Goal: Information Seeking & Learning: Learn about a topic

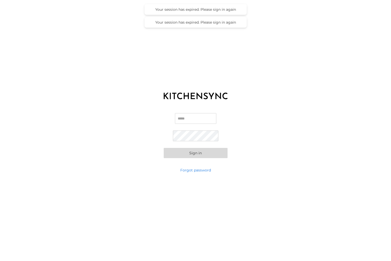
type input "**********"
click at [202, 153] on button "Sign in" at bounding box center [196, 153] width 64 height 10
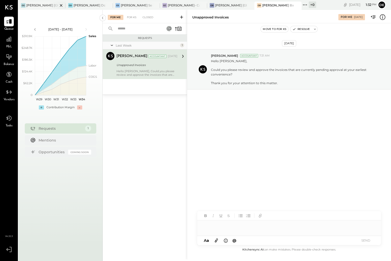
click at [48, 5] on div at bounding box center [57, 5] width 18 height 7
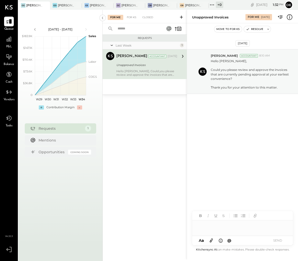
click at [229, 231] on div at bounding box center [242, 223] width 101 height 25
click at [229, 229] on div at bounding box center [242, 225] width 101 height 10
click at [278, 240] on button "SEND" at bounding box center [278, 240] width 20 height 7
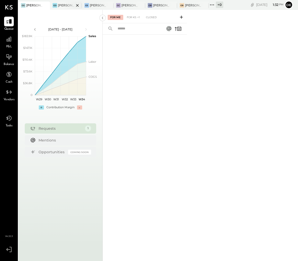
click at [65, 5] on div at bounding box center [73, 5] width 18 height 7
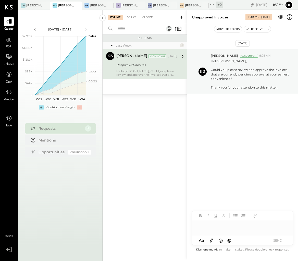
click at [238, 231] on div at bounding box center [242, 223] width 101 height 25
click at [227, 227] on div at bounding box center [242, 225] width 101 height 10
click at [278, 237] on button "SEND" at bounding box center [278, 240] width 20 height 7
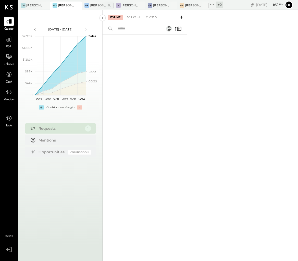
click at [97, 4] on div at bounding box center [105, 5] width 18 height 7
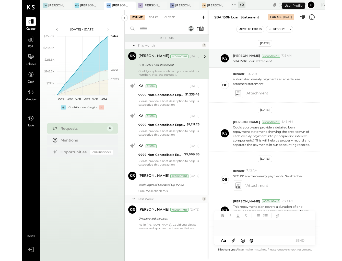
scroll to position [102, 0]
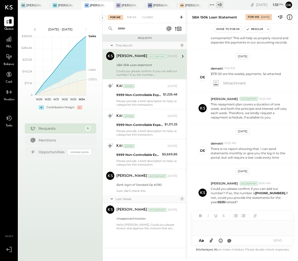
paste div
drag, startPoint x: 257, startPoint y: 192, endPoint x: 282, endPoint y: 193, distance: 25.6
click at [280, 193] on b "[PHONE_NUMBER]." at bounding box center [271, 193] width 31 height 4
copy b "[PHONE_NUMBER]"
click at [258, 230] on div "Use Shift + Return to send the message" at bounding box center [248, 240] width 30 height 44
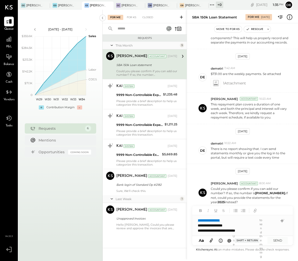
click at [254, 230] on div "Use Shift + Return to send the message" at bounding box center [248, 240] width 30 height 44
drag, startPoint x: 262, startPoint y: 231, endPoint x: 265, endPoint y: 231, distance: 2.8
click at [263, 231] on div "Use Shift + Return to send the message" at bounding box center [248, 240] width 30 height 44
click at [230, 230] on div "**********" at bounding box center [238, 230] width 80 height 5
click at [254, 230] on div "Use Shift + Return to send the message" at bounding box center [248, 240] width 30 height 44
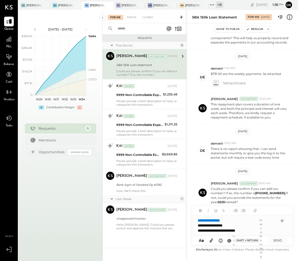
click at [236, 223] on div "Use Shift + Return to send the message" at bounding box center [248, 240] width 30 height 44
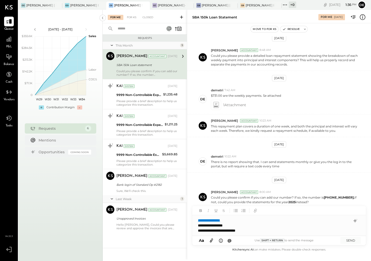
scroll to position [67, 0]
click at [258, 233] on div "**********" at bounding box center [274, 230] width 153 height 5
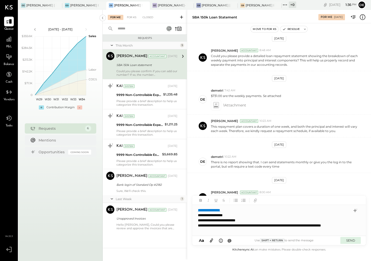
click at [352, 241] on button "SEND" at bounding box center [351, 240] width 20 height 7
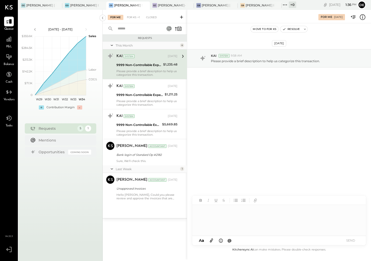
click at [138, 67] on div "9999 Non-Controllable Expenses:Other Income and Expenses:To Be Classified P&L" at bounding box center [139, 64] width 45 height 5
click at [363, 20] on icon at bounding box center [363, 17] width 7 height 7
click at [222, 219] on div "For Me For KS Closed Requests This Month 4 KAI System [DATE] 9999 Non-Controlla…" at bounding box center [237, 134] width 269 height 249
click at [222, 217] on div at bounding box center [279, 220] width 174 height 31
click at [350, 239] on button "SEND" at bounding box center [351, 240] width 20 height 7
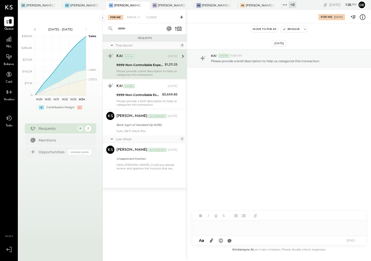
click at [145, 59] on div "KAI System [DATE]" at bounding box center [147, 56] width 61 height 7
click at [361, 18] on icon at bounding box center [363, 17] width 7 height 7
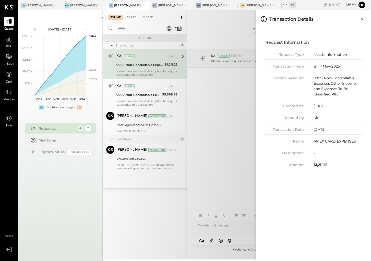
click at [240, 144] on div "For Me For KS Closed Requests This Month 3 KAI System [DATE] 9999 Non-Controlla…" at bounding box center [237, 134] width 269 height 249
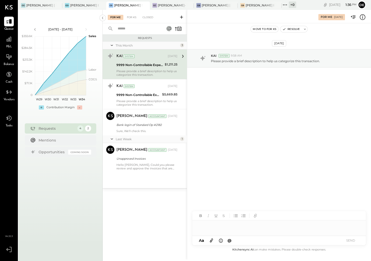
click at [241, 226] on div at bounding box center [279, 225] width 174 height 10
click at [355, 243] on button "SEND" at bounding box center [351, 240] width 20 height 7
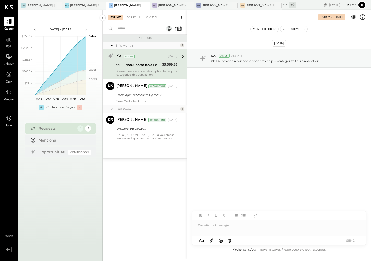
click at [141, 69] on div "KAI System [DATE] 9999 Non-Controllable Expenses:Other Income and Expenses:To B…" at bounding box center [147, 64] width 61 height 25
click at [361, 16] on icon at bounding box center [363, 17] width 7 height 7
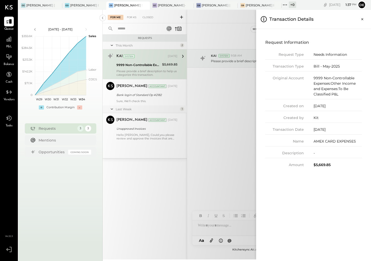
click at [221, 169] on div "For Me For KS Closed Requests This Month 2 KAI System [DATE] 9999 Non-Controlla…" at bounding box center [237, 134] width 269 height 249
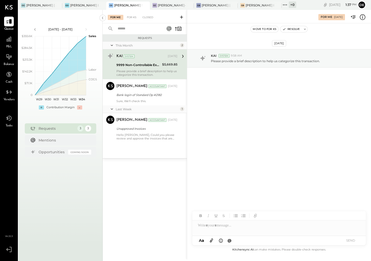
click at [233, 228] on div at bounding box center [279, 225] width 174 height 10
click at [362, 241] on div "A a @ Use Shift + Return to send the message SEND" at bounding box center [279, 240] width 174 height 9
click at [360, 241] on button "SEND" at bounding box center [351, 240] width 20 height 7
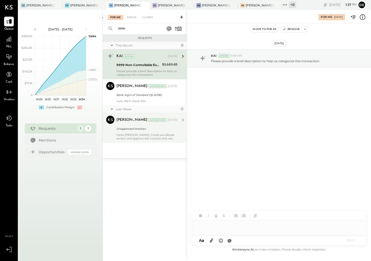
scroll to position [29, 0]
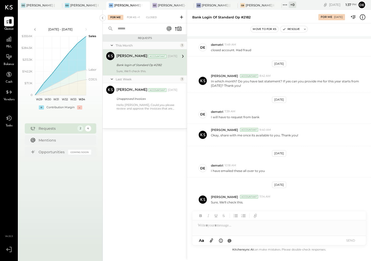
click at [128, 62] on div "[PERSON_NAME] Accountant [DATE] Bank login of Standard Op #2182 Sure, We'll che…" at bounding box center [147, 62] width 61 height 21
click at [126, 64] on div "Bank login of Standard Op #2182" at bounding box center [147, 64] width 60 height 5
click at [277, 226] on div at bounding box center [279, 225] width 174 height 10
click at [281, 228] on div at bounding box center [279, 225] width 174 height 10
drag, startPoint x: 353, startPoint y: 238, endPoint x: 351, endPoint y: 230, distance: 8.6
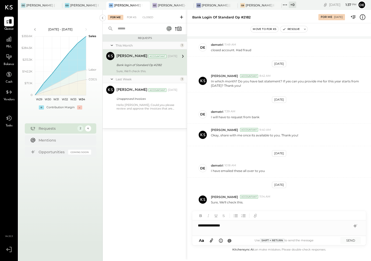
click at [353, 238] on button "SEND" at bounding box center [351, 240] width 20 height 7
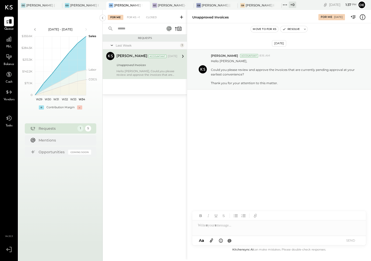
click at [142, 68] on div "[PERSON_NAME] Accountant [DATE] Unapproved Invoices Hello [PERSON_NAME], Could …" at bounding box center [147, 64] width 61 height 25
click at [250, 227] on div at bounding box center [279, 225] width 174 height 10
click at [350, 237] on button "SEND" at bounding box center [351, 240] width 20 height 7
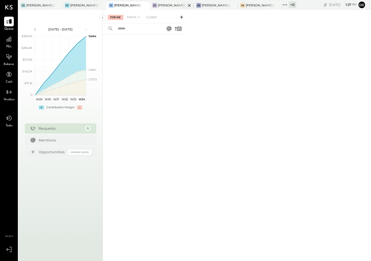
click at [171, 7] on div "[PERSON_NAME]- Causeway" at bounding box center [172, 5] width 28 height 4
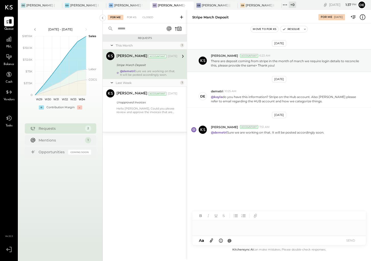
click at [266, 228] on div at bounding box center [279, 225] width 174 height 10
click at [347, 239] on button "SEND" at bounding box center [351, 240] width 20 height 7
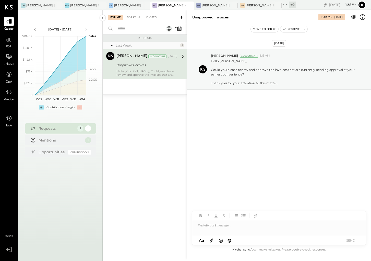
click at [130, 72] on div "Hello [PERSON_NAME], Could you please review and approve the invoices that are …" at bounding box center [147, 72] width 61 height 7
click at [265, 226] on div at bounding box center [279, 225] width 174 height 10
click at [351, 236] on div "A a @ Use Shift + Return to send the message SEND" at bounding box center [279, 240] width 174 height 9
click at [349, 238] on button "SEND" at bounding box center [351, 240] width 20 height 7
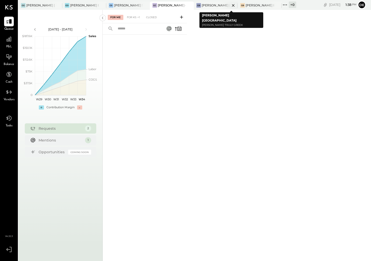
click at [211, 5] on div "[PERSON_NAME] [GEOGRAPHIC_DATA]" at bounding box center [216, 5] width 28 height 4
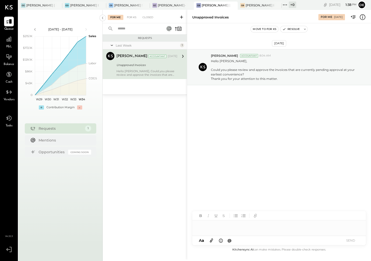
click at [245, 227] on div at bounding box center [279, 225] width 174 height 10
click at [345, 238] on button "SEND" at bounding box center [351, 240] width 20 height 7
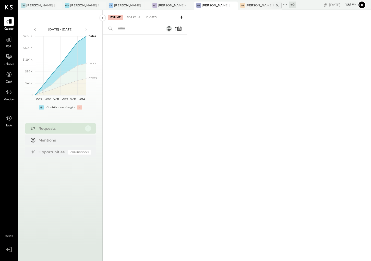
click at [250, 3] on div "[PERSON_NAME] Back Bay" at bounding box center [260, 5] width 28 height 4
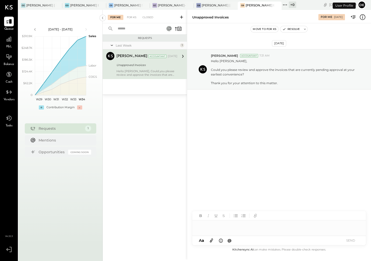
click at [246, 228] on div at bounding box center [279, 225] width 174 height 10
click at [350, 237] on button "SEND" at bounding box center [351, 240] width 20 height 7
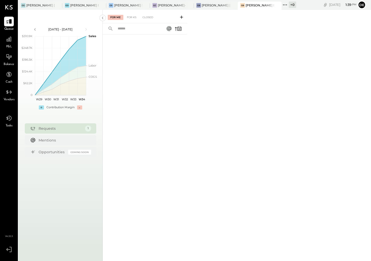
click at [10, 44] on div "P&L" at bounding box center [9, 41] width 10 height 15
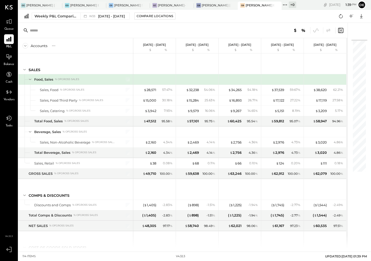
click at [9, 41] on icon at bounding box center [9, 39] width 7 height 7
click at [11, 42] on icon at bounding box center [9, 39] width 7 height 7
click at [47, 16] on div "Weekly P&L Comparison" at bounding box center [55, 16] width 43 height 5
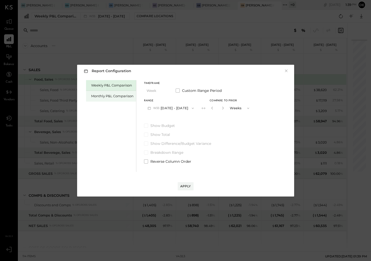
click at [113, 92] on div "Monthly P&L Comparison" at bounding box center [111, 96] width 50 height 11
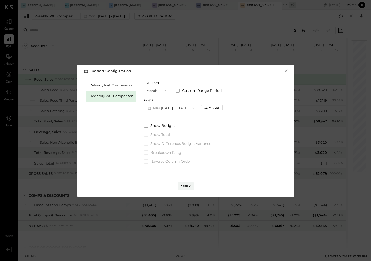
click at [157, 91] on button "Month" at bounding box center [157, 90] width 26 height 9
click at [156, 97] on div "Quarter" at bounding box center [156, 99] width 25 height 9
click at [171, 107] on button "Q3 [DATE] - [DATE]" at bounding box center [169, 107] width 51 height 9
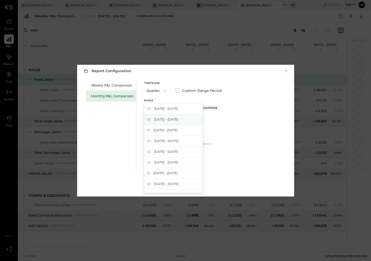
click at [171, 119] on span "[DATE] - [DATE]" at bounding box center [166, 119] width 24 height 4
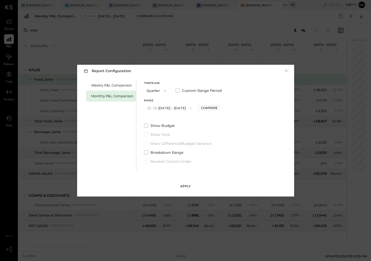
click at [185, 185] on div "Apply" at bounding box center [185, 186] width 11 height 4
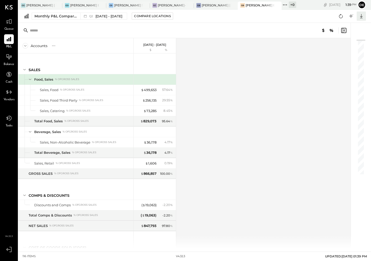
click at [360, 17] on icon at bounding box center [361, 16] width 7 height 7
click at [344, 47] on div "Excel" at bounding box center [345, 46] width 41 height 11
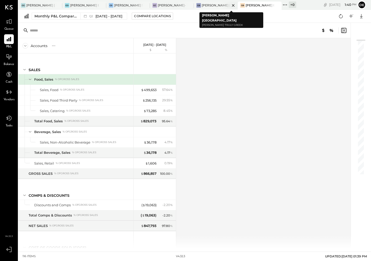
click at [225, 5] on div at bounding box center [229, 5] width 18 height 7
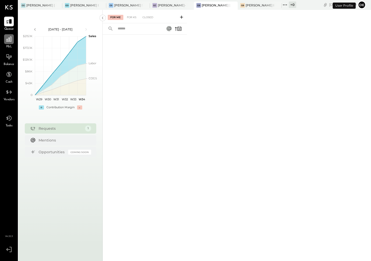
click at [6, 41] on icon at bounding box center [9, 39] width 7 height 7
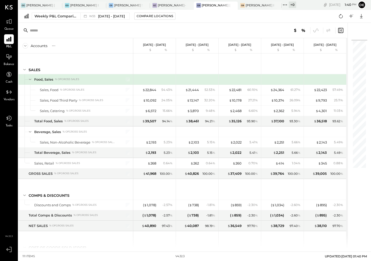
click at [12, 41] on icon at bounding box center [9, 39] width 7 height 7
click at [71, 17] on div "Weekly P&L Comparison" at bounding box center [55, 16] width 43 height 5
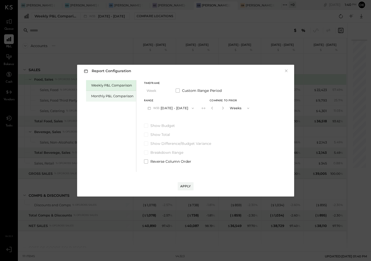
click at [119, 93] on div "Monthly P&L Comparison" at bounding box center [111, 96] width 50 height 11
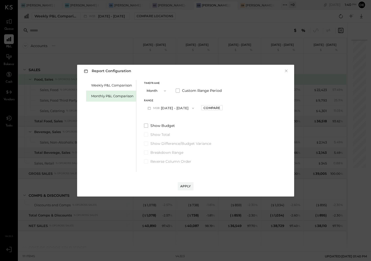
click at [147, 89] on button "Month" at bounding box center [157, 90] width 26 height 9
click at [148, 97] on div "Quarter" at bounding box center [156, 99] width 25 height 9
click at [175, 107] on button "Q3 [DATE] - [DATE]" at bounding box center [169, 107] width 51 height 9
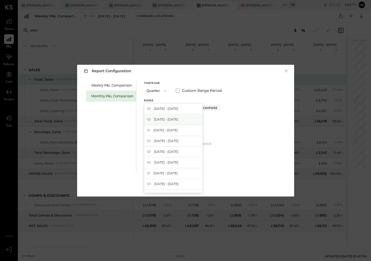
click at [171, 118] on span "[DATE] - [DATE]" at bounding box center [166, 119] width 24 height 4
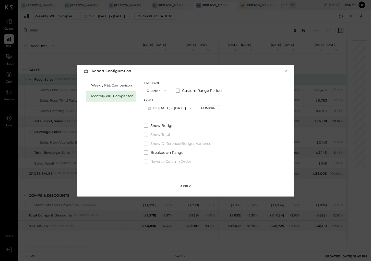
click at [189, 188] on button "Apply" at bounding box center [186, 186] width 16 height 8
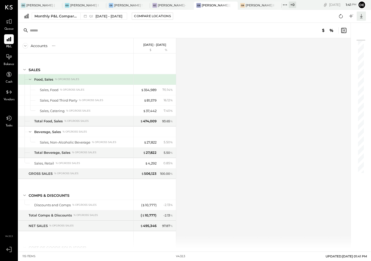
click at [363, 16] on icon at bounding box center [361, 16] width 7 height 7
click at [345, 47] on div "Excel" at bounding box center [345, 46] width 41 height 11
click at [174, 6] on div "[PERSON_NAME]- Causeway" at bounding box center [172, 5] width 28 height 4
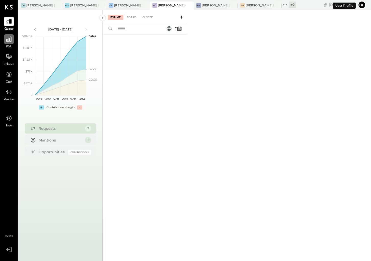
click at [8, 40] on icon at bounding box center [8, 39] width 5 height 5
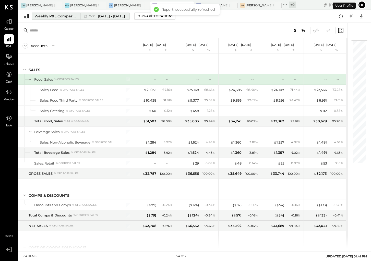
click at [53, 13] on button "Weekly P&L Comparison W33 [DATE] - [DATE]" at bounding box center [81, 16] width 98 height 7
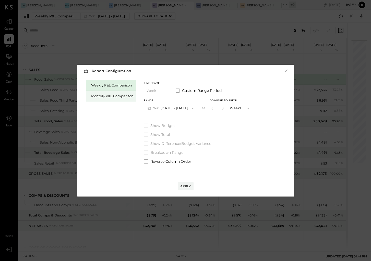
click at [120, 95] on div "Monthly P&L Comparison" at bounding box center [112, 96] width 42 height 5
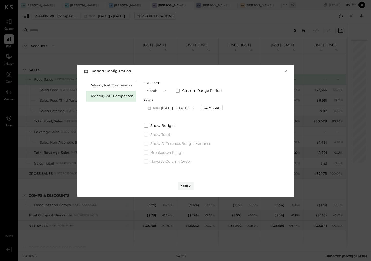
click at [155, 91] on button "Month" at bounding box center [157, 90] width 26 height 9
click at [155, 100] on span "Quarter" at bounding box center [154, 99] width 13 height 3
click at [167, 108] on button "Q3 [DATE] - [DATE]" at bounding box center [169, 107] width 51 height 9
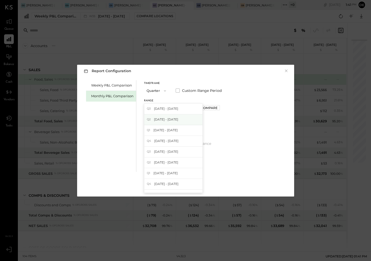
click at [170, 119] on span "[DATE] - [DATE]" at bounding box center [166, 119] width 24 height 4
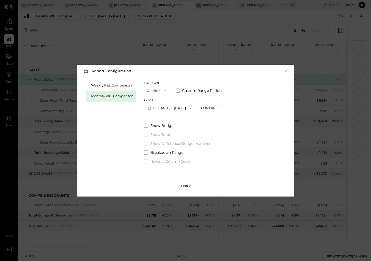
click at [184, 188] on button "Apply" at bounding box center [186, 186] width 16 height 8
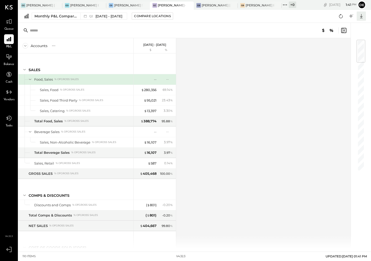
click at [361, 17] on icon at bounding box center [361, 16] width 7 height 7
click at [345, 45] on div "Excel" at bounding box center [345, 46] width 41 height 11
click at [133, 6] on div at bounding box center [141, 5] width 18 height 7
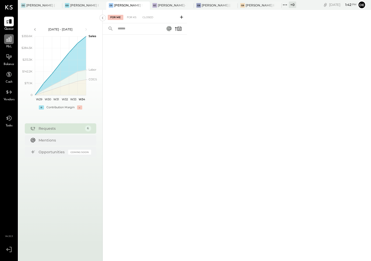
click at [12, 40] on icon at bounding box center [9, 39] width 7 height 7
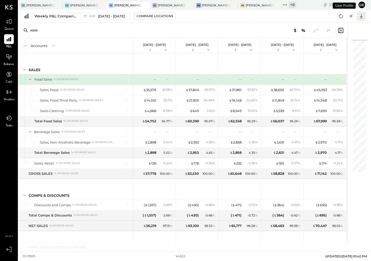
click at [361, 18] on icon at bounding box center [361, 16] width 7 height 7
click at [346, 45] on div "Excel" at bounding box center [345, 46] width 41 height 11
click at [80, 6] on div "[PERSON_NAME] Downtown" at bounding box center [84, 5] width 28 height 4
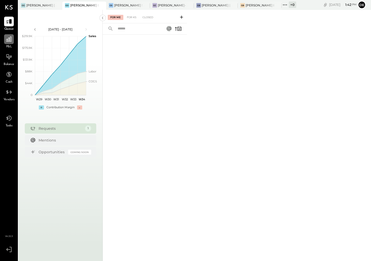
click at [8, 42] on icon at bounding box center [9, 39] width 7 height 7
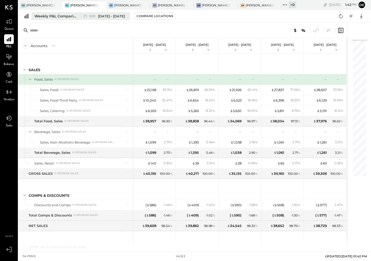
click at [65, 18] on div "Weekly P&L Comparison" at bounding box center [55, 16] width 43 height 5
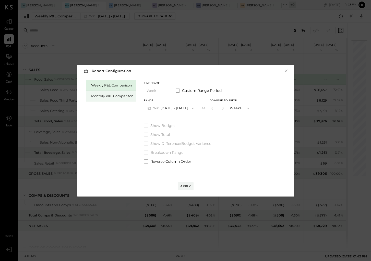
click at [107, 96] on div "Monthly P&L Comparison" at bounding box center [112, 96] width 42 height 5
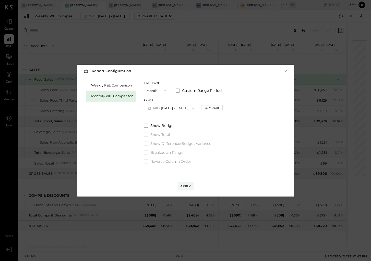
click at [151, 93] on button "Month" at bounding box center [157, 90] width 26 height 9
click at [152, 101] on span "Quarter" at bounding box center [154, 99] width 13 height 3
click at [164, 109] on button "Q3 [DATE] - [DATE]" at bounding box center [169, 107] width 51 height 9
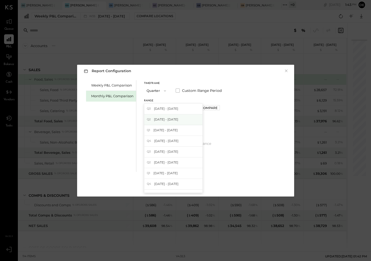
click at [163, 118] on span "[DATE] - [DATE]" at bounding box center [166, 119] width 24 height 4
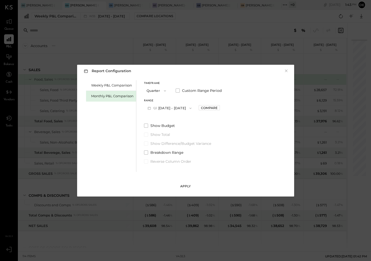
click at [190, 187] on div "Apply" at bounding box center [185, 186] width 11 height 4
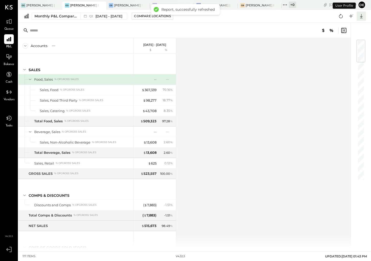
click at [362, 16] on icon at bounding box center [361, 16] width 7 height 7
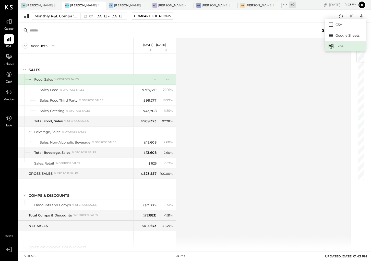
click at [340, 45] on div "Excel" at bounding box center [345, 46] width 41 height 11
click at [38, 6] on div "[PERSON_NAME] [GEOGRAPHIC_DATA]" at bounding box center [40, 5] width 28 height 4
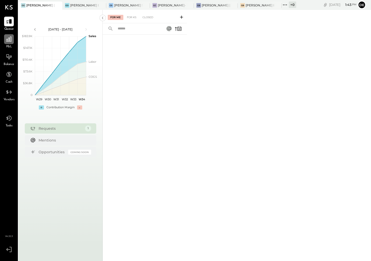
click at [8, 41] on icon at bounding box center [8, 39] width 5 height 5
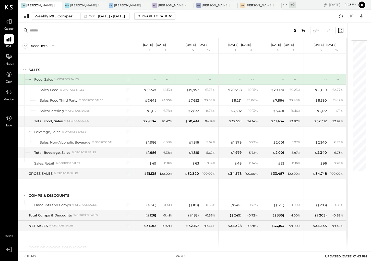
click at [9, 41] on icon at bounding box center [8, 39] width 5 height 5
click at [58, 18] on div "Weekly P&L Comparison" at bounding box center [55, 16] width 43 height 5
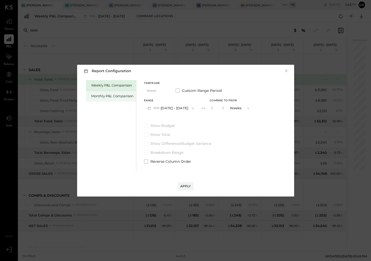
click at [105, 99] on div "Monthly P&L Comparison" at bounding box center [111, 96] width 50 height 11
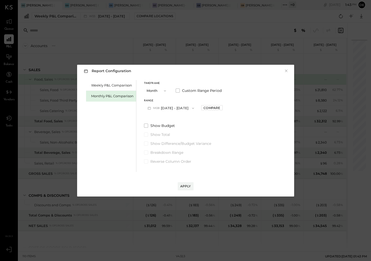
click at [154, 86] on button "Month" at bounding box center [157, 90] width 26 height 9
click at [156, 101] on div "Quarter" at bounding box center [156, 99] width 25 height 9
click at [160, 107] on button "Q3 [DATE] - [DATE]" at bounding box center [169, 107] width 51 height 9
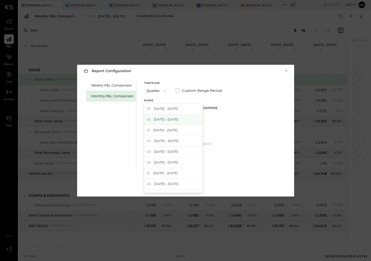
click at [163, 122] on div "Q2 [DATE] - [DATE]" at bounding box center [173, 119] width 58 height 11
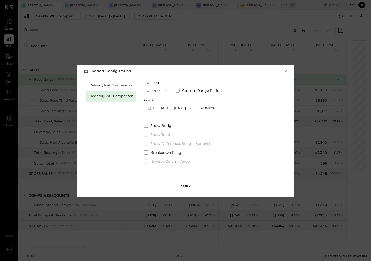
click at [188, 190] on button "Apply" at bounding box center [186, 186] width 16 height 8
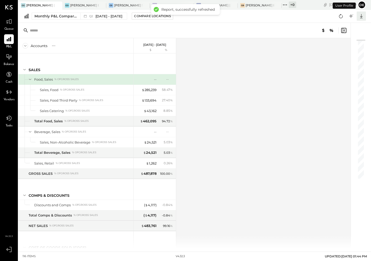
click at [362, 16] on icon at bounding box center [361, 16] width 7 height 7
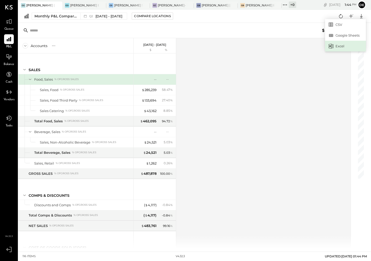
click at [349, 46] on div "Excel" at bounding box center [345, 46] width 41 height 11
click at [9, 62] on span "Balance" at bounding box center [9, 64] width 11 height 5
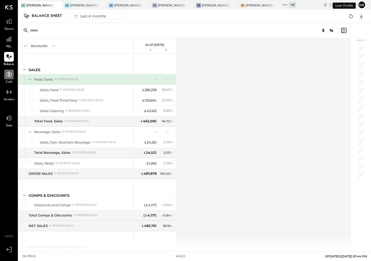
click at [9, 78] on div at bounding box center [9, 74] width 10 height 10
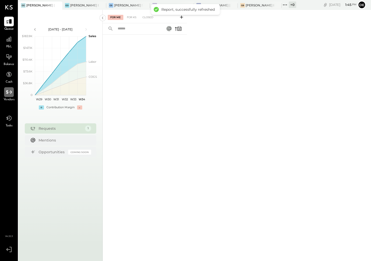
click at [10, 94] on icon at bounding box center [9, 92] width 7 height 7
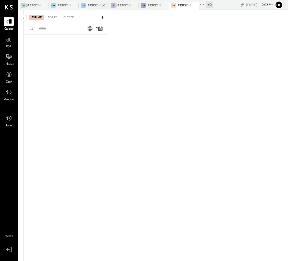
click at [90, 4] on div "[PERSON_NAME] Seaport" at bounding box center [94, 5] width 15 height 4
click at [10, 43] on div at bounding box center [9, 39] width 10 height 10
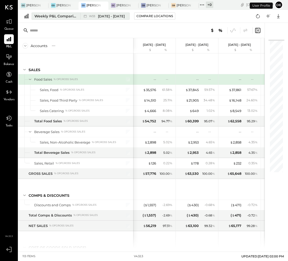
click at [42, 18] on div "Weekly P&L Comparison" at bounding box center [55, 16] width 43 height 5
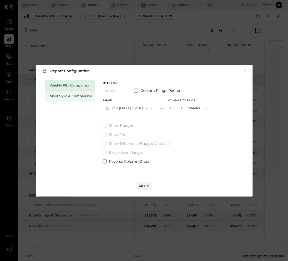
click at [75, 94] on div "Monthly P&L Comparison" at bounding box center [71, 96] width 42 height 5
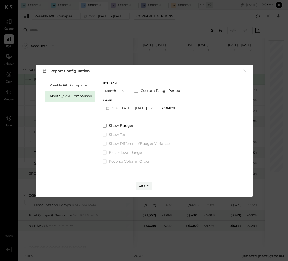
click at [105, 90] on button "Month" at bounding box center [116, 90] width 26 height 9
click at [109, 98] on span "Quarter" at bounding box center [113, 99] width 13 height 3
click at [113, 108] on span "Q3" at bounding box center [114, 108] width 5 height 4
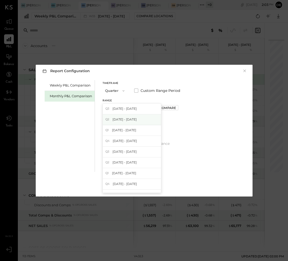
click at [118, 121] on span "[DATE] - [DATE]" at bounding box center [125, 119] width 24 height 4
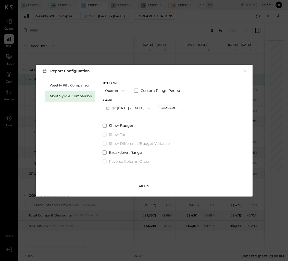
click at [147, 185] on div "Apply" at bounding box center [144, 186] width 11 height 4
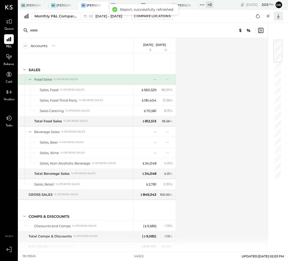
click at [280, 18] on icon at bounding box center [278, 16] width 7 height 7
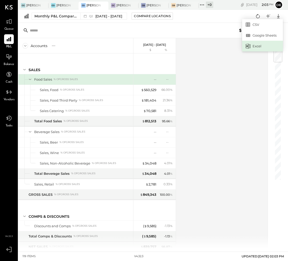
click at [260, 48] on div "Excel" at bounding box center [262, 46] width 41 height 11
